Goal: Book appointment/travel/reservation

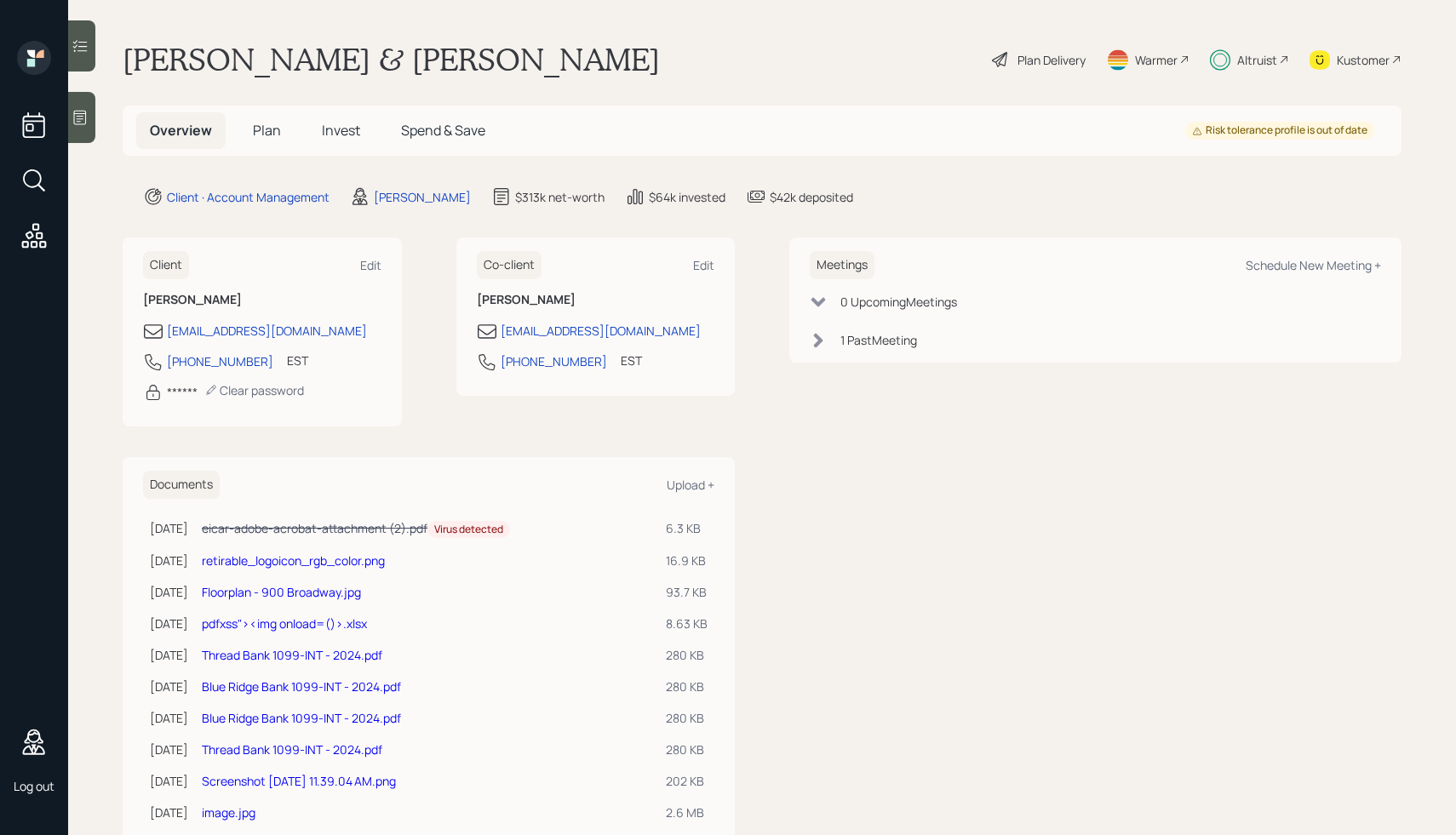
click at [1324, 254] on div "Meetings Schedule New Meeting +" at bounding box center [1095, 265] width 571 height 28
click at [1293, 263] on div "Schedule New Meeting +" at bounding box center [1313, 265] width 136 height 16
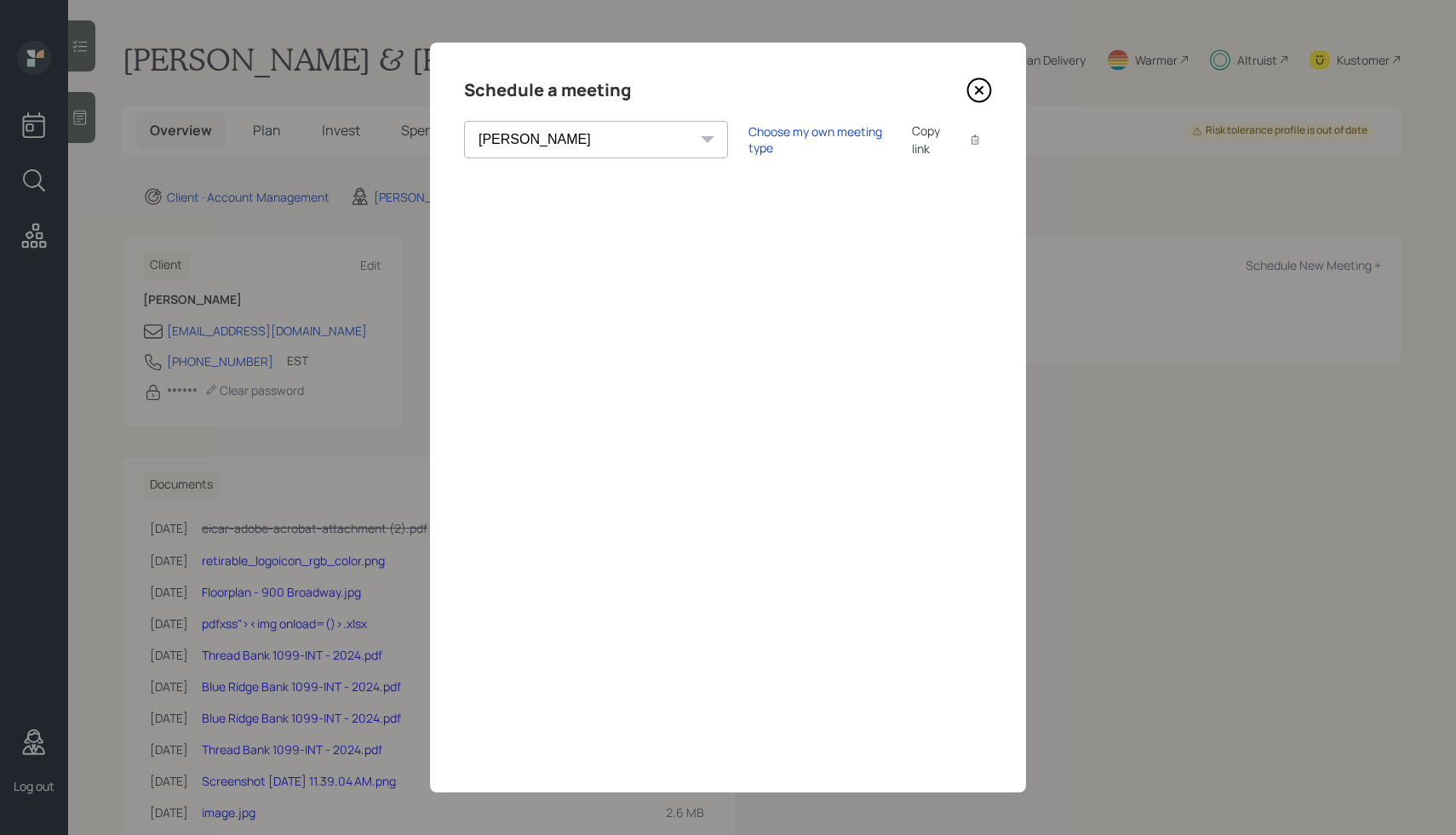
click at [566, 142] on select "Theresa Spinello Matthew Burke Xavier Ross Eitan Bar-David Ian Yamey Trevor Nel…" at bounding box center [596, 139] width 264 height 37
select select "ef6b64e1-8f62-4a74-b865-a7df4b35b836"
click at [464, 121] on select "Theresa Spinello Matthew Burke Xavier Ross Eitan Bar-David Ian Yamey Trevor Nel…" at bounding box center [596, 139] width 264 height 37
click at [981, 85] on icon at bounding box center [980, 90] width 26 height 26
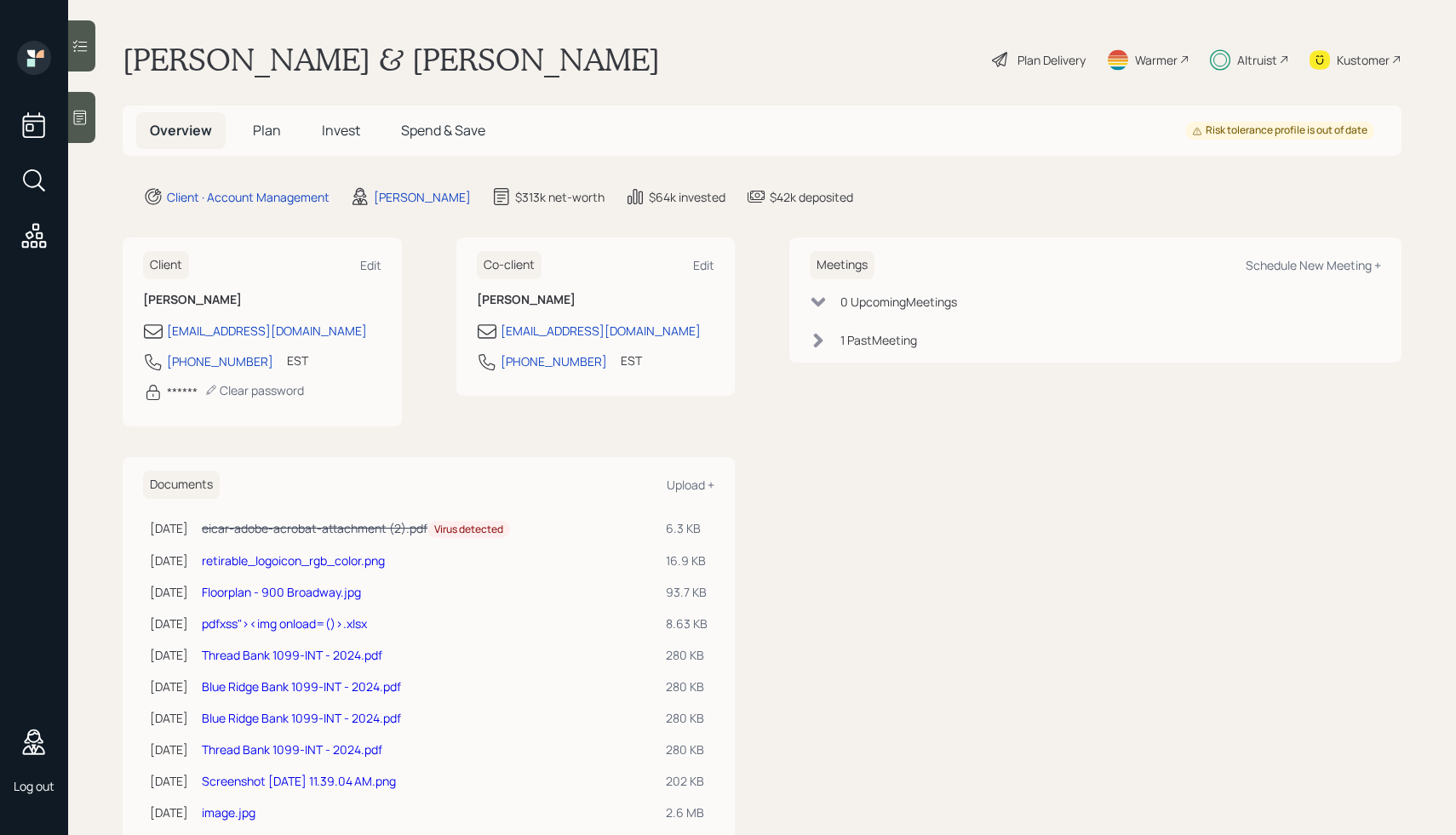
click at [926, 406] on div "Meetings Schedule New Meeting + 0 Upcoming Meeting s 1 Past Meeting" at bounding box center [1095, 555] width 612 height 636
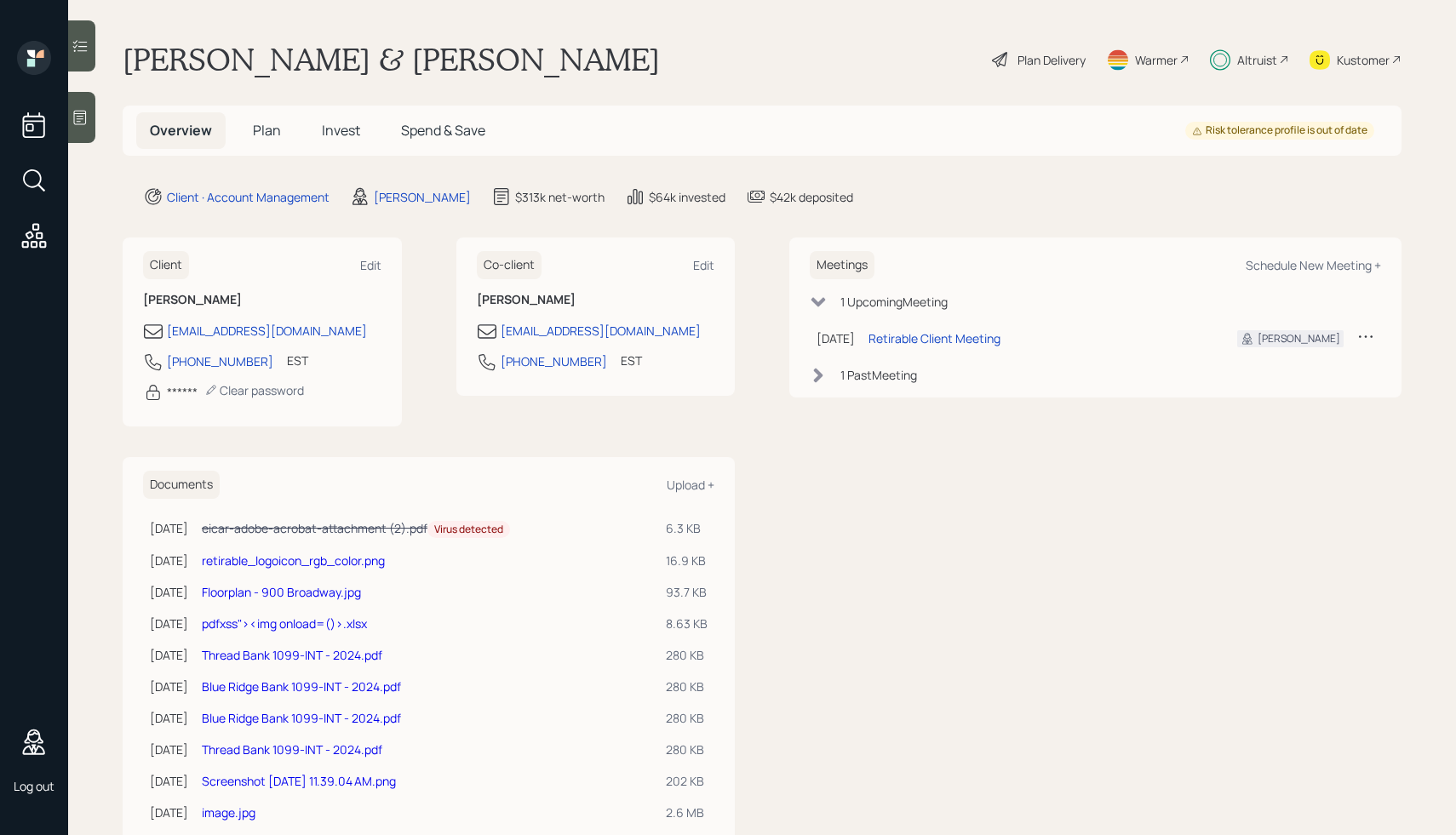
click at [1365, 340] on icon at bounding box center [1365, 336] width 17 height 17
click at [1264, 387] on div "Cancel" at bounding box center [1313, 385] width 123 height 16
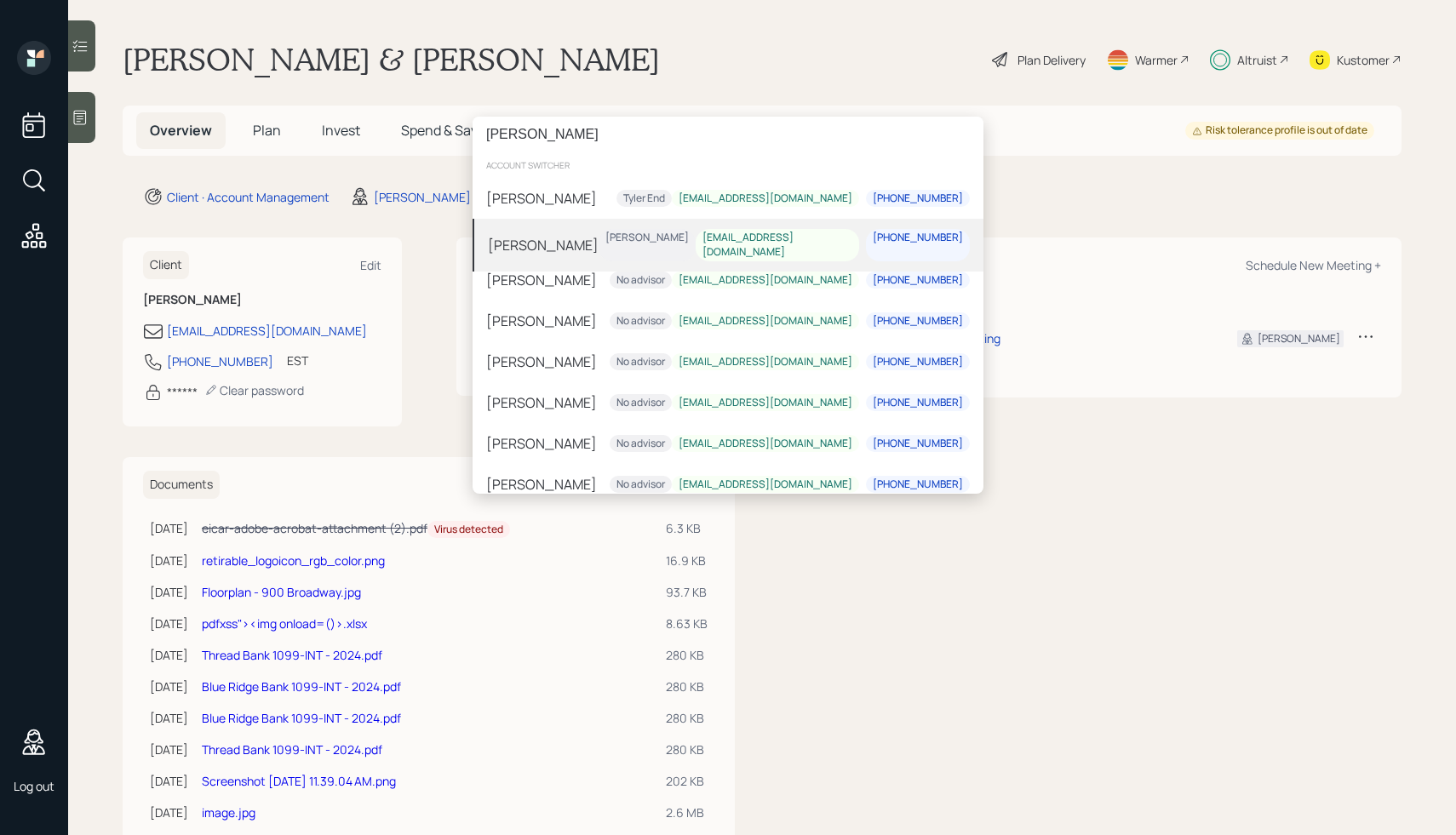
type input "[PERSON_NAME]"
